Goal: Book appointment/travel/reservation

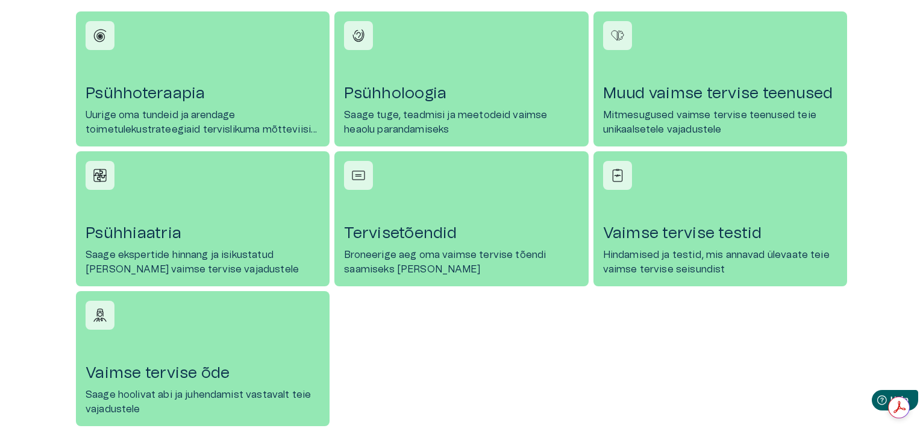
scroll to position [561, 0]
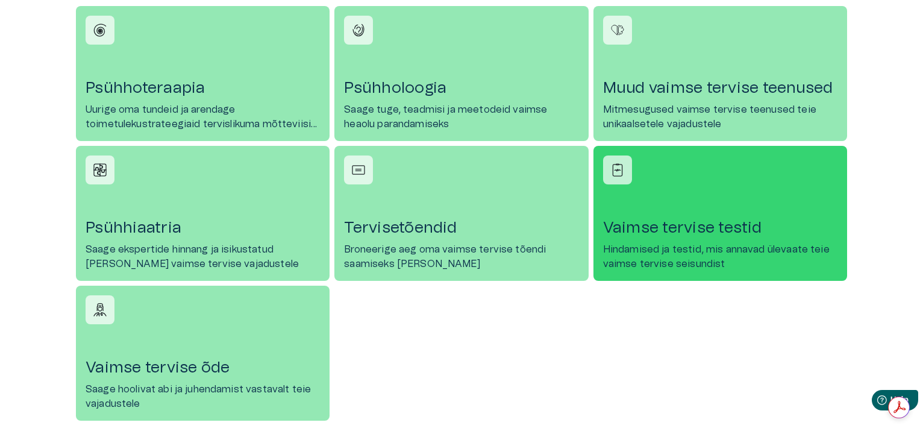
click at [749, 198] on link "[PERSON_NAME] tervise testid Hindamised ja testid, mis annavad ülevaate teie va…" at bounding box center [720, 213] width 254 height 135
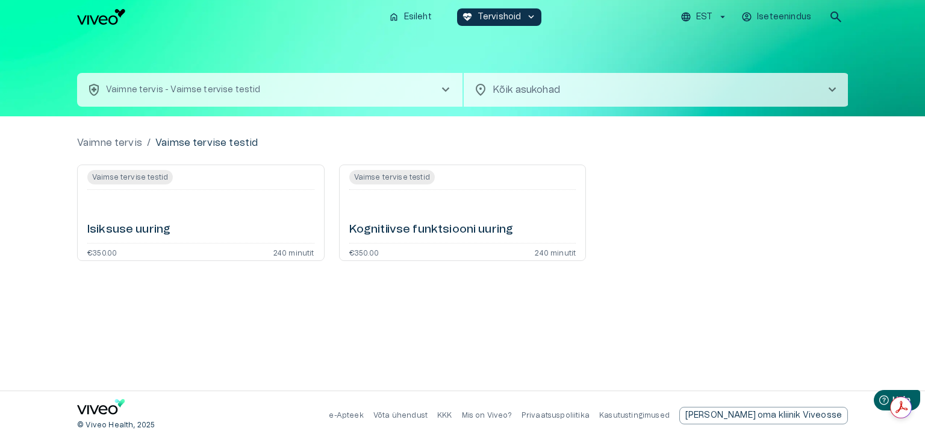
click at [94, 237] on h6 "Isiksuse uuring" at bounding box center [128, 230] width 83 height 16
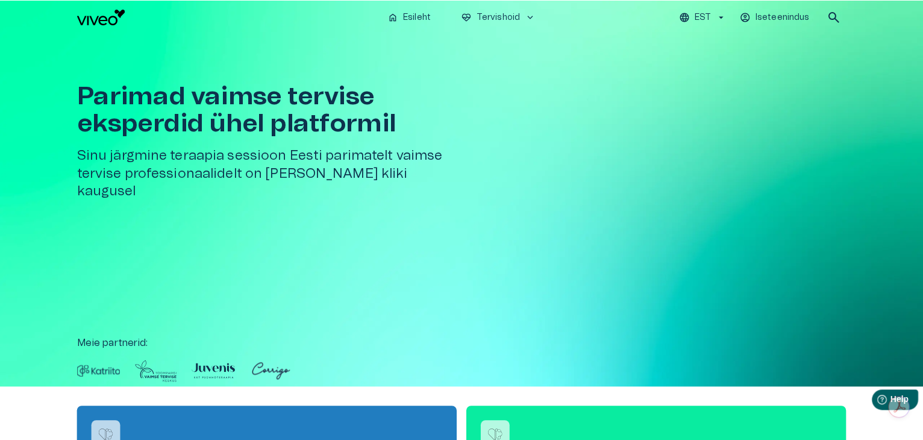
scroll to position [561, 0]
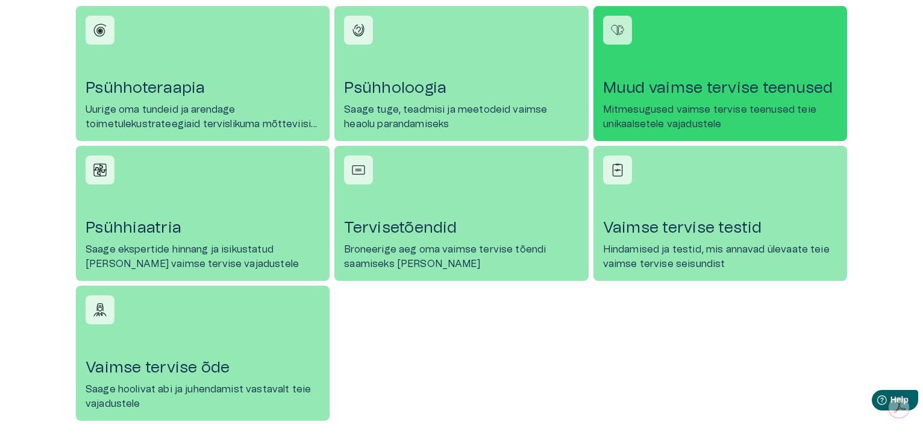
click at [643, 78] on h4 "Muud vaimse tervise teenused" at bounding box center [720, 87] width 234 height 19
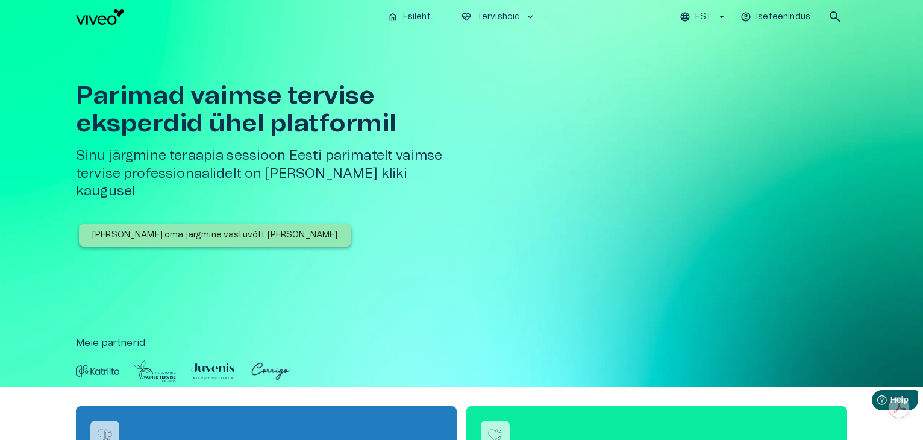
scroll to position [561, 0]
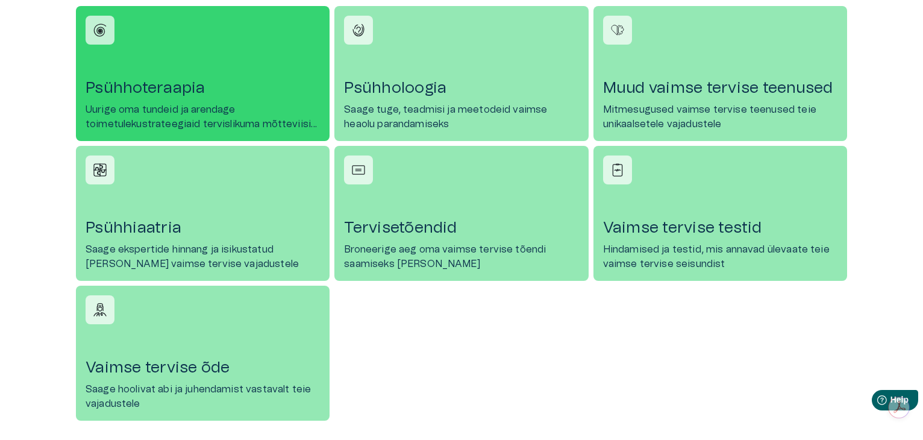
click at [286, 95] on h4 "Psühhoteraapia" at bounding box center [203, 87] width 234 height 19
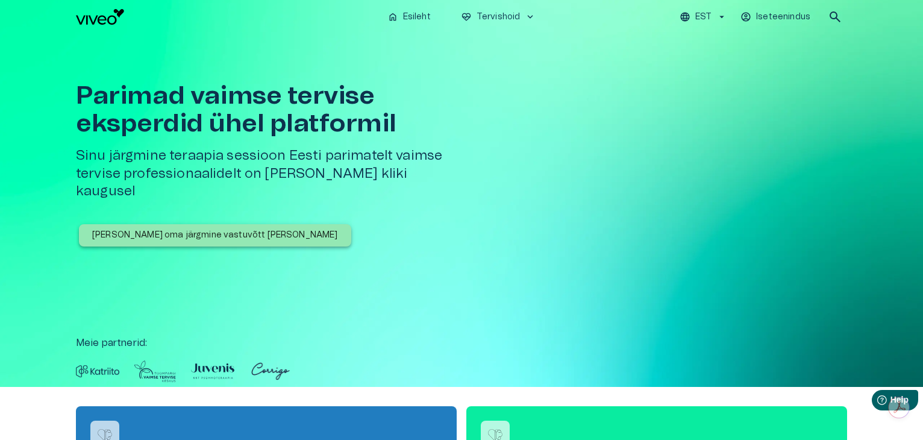
scroll to position [561, 0]
